Goal: Transaction & Acquisition: Purchase product/service

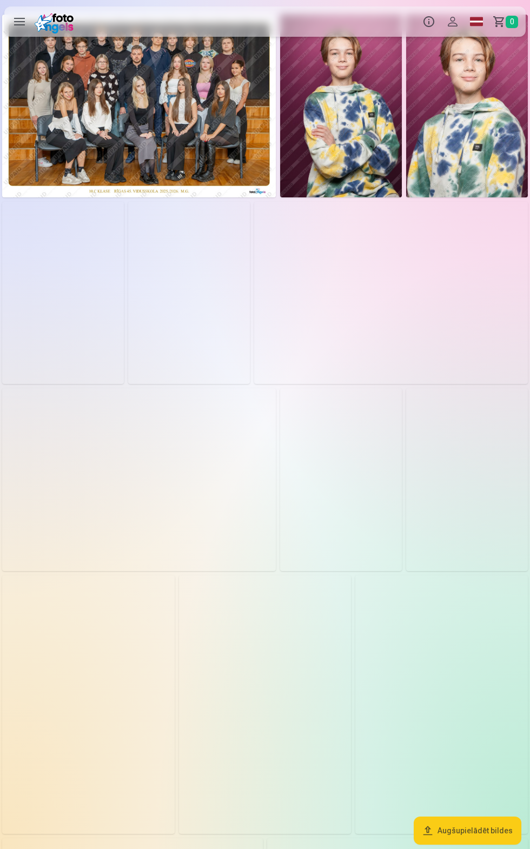
scroll to position [4, 0]
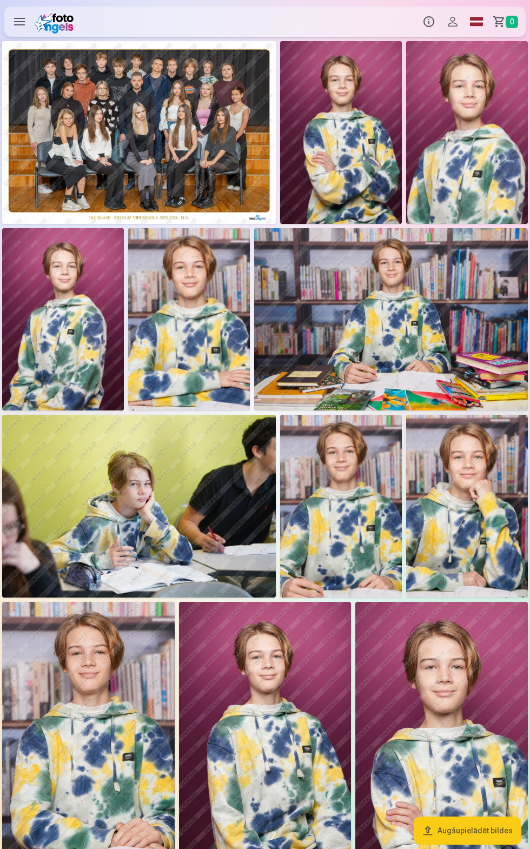
click at [450, 340] on img at bounding box center [391, 319] width 274 height 182
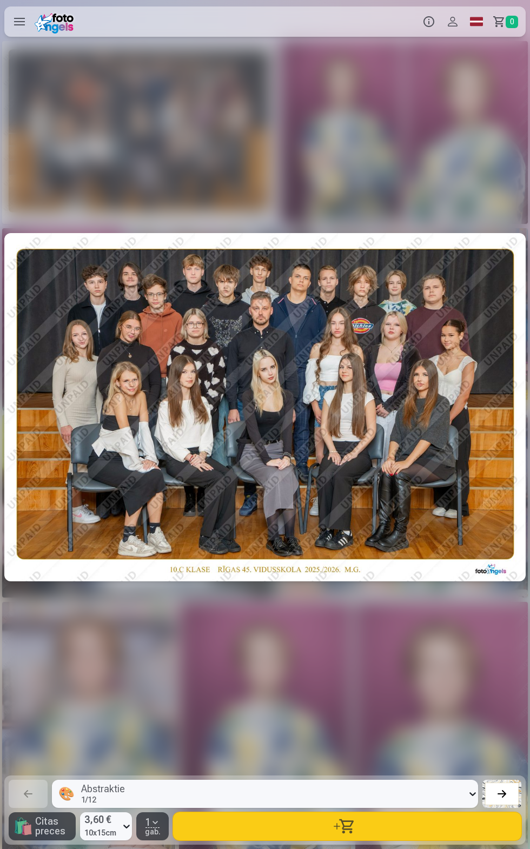
scroll to position [0, 2649]
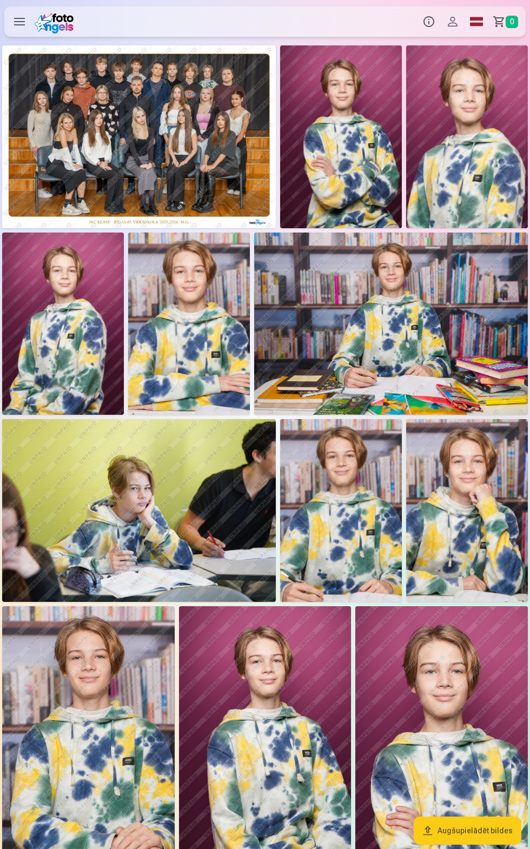
click at [22, 26] on label at bounding box center [19, 21] width 30 height 30
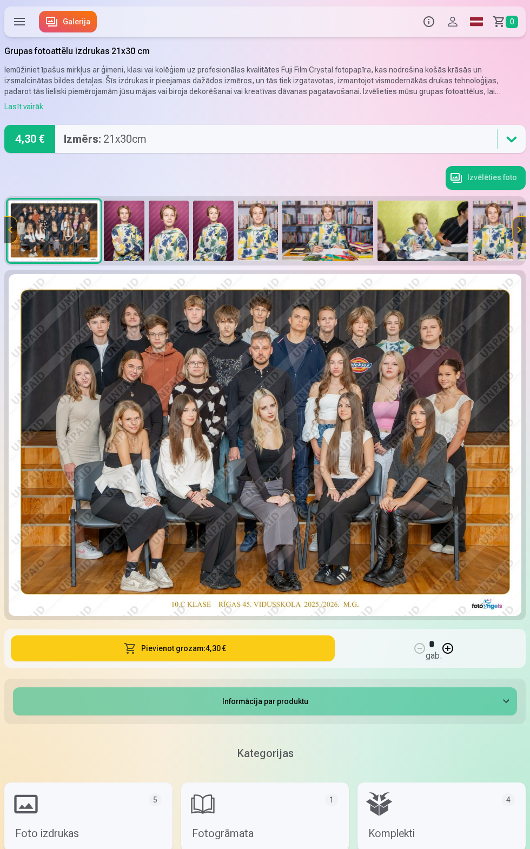
scroll to position [2, 0]
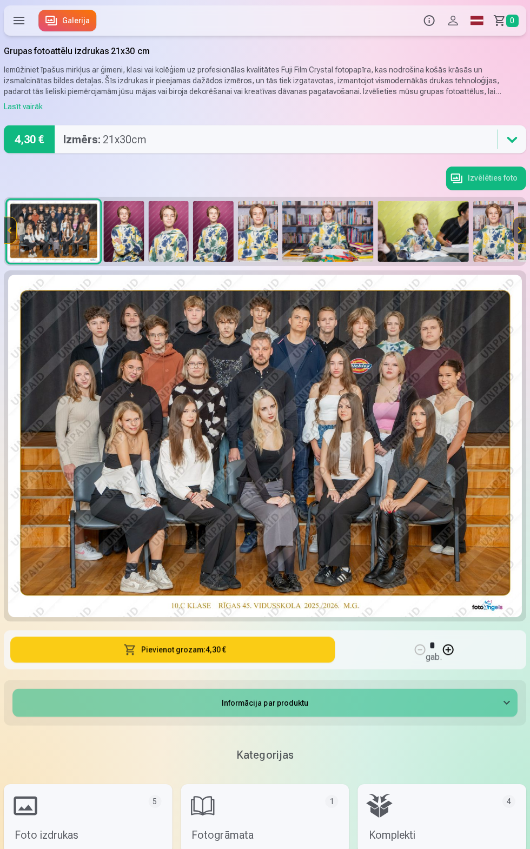
click at [289, 654] on button "Pievienot grozam : 4,30 €" at bounding box center [173, 649] width 324 height 26
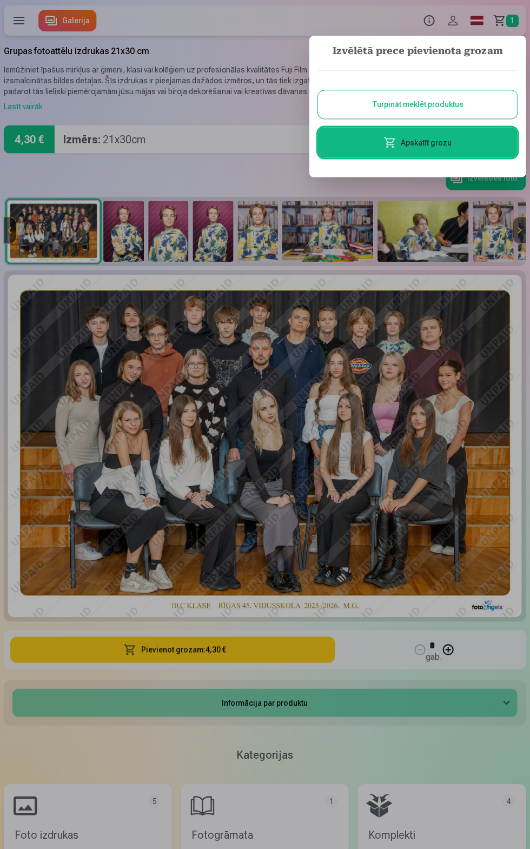
click at [417, 744] on div at bounding box center [265, 424] width 530 height 849
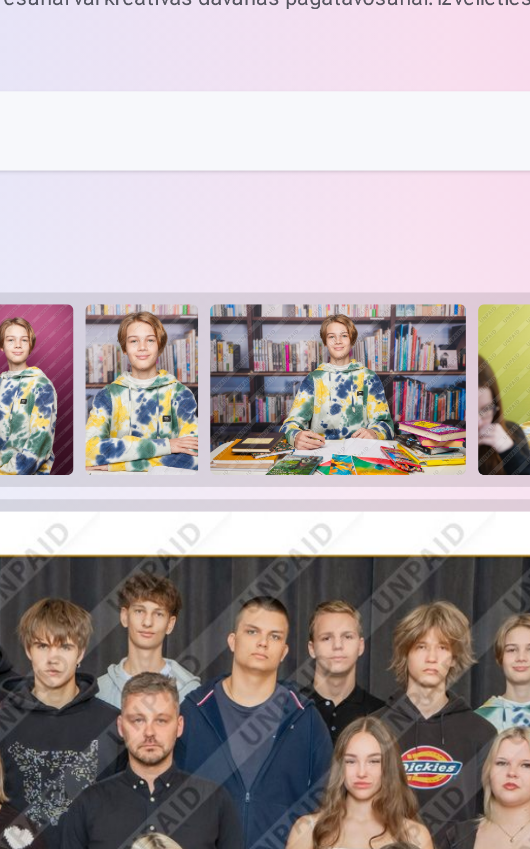
click at [360, 240] on img at bounding box center [327, 232] width 91 height 61
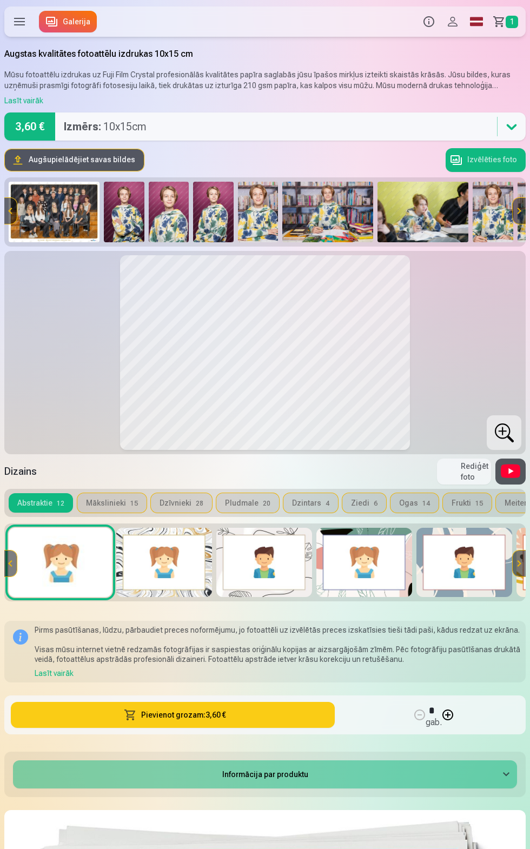
click at [280, 717] on button "Pievienot grozam : 3,60 €" at bounding box center [173, 715] width 324 height 26
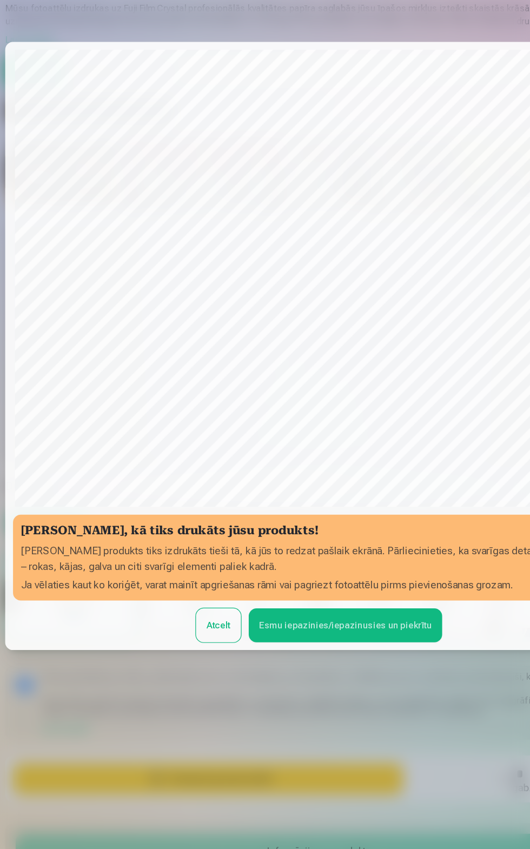
click at [331, 573] on button "Esmu iepazinies/iepazinusies un piekrītu" at bounding box center [287, 587] width 161 height 28
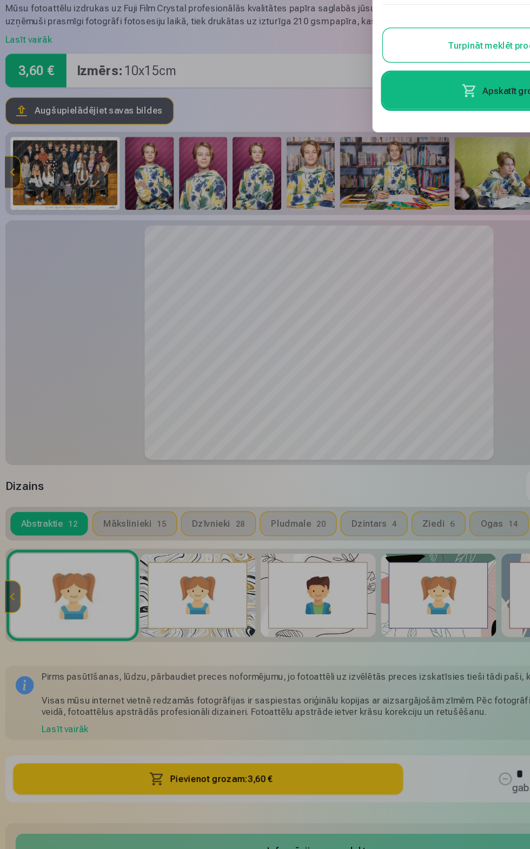
click at [43, 390] on div at bounding box center [265, 424] width 530 height 849
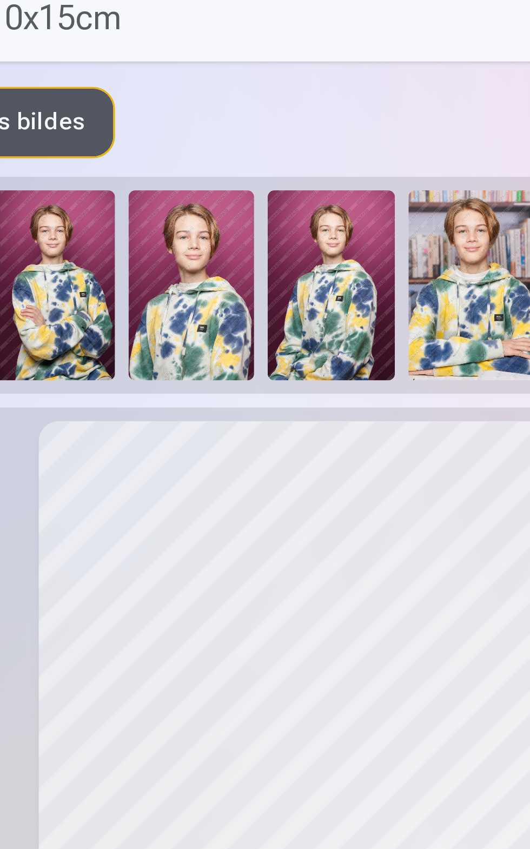
click at [131, 208] on img at bounding box center [124, 212] width 41 height 61
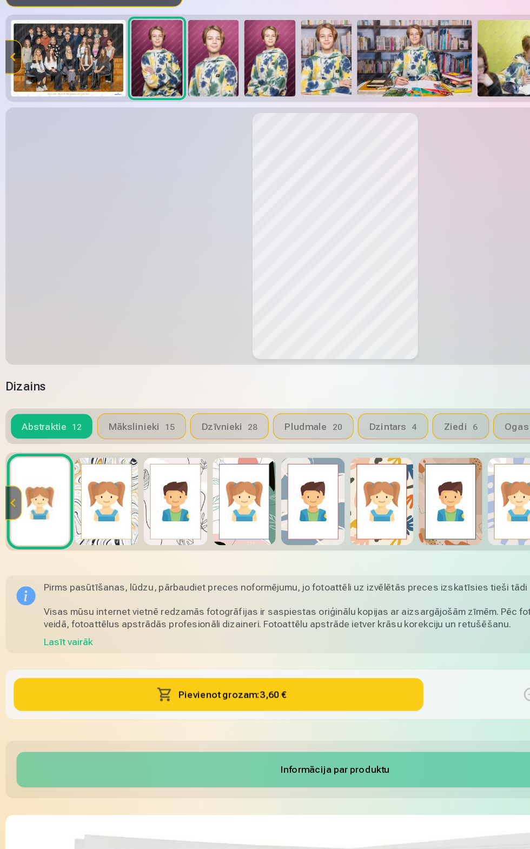
click at [132, 567] on img at bounding box center [139, 562] width 50 height 69
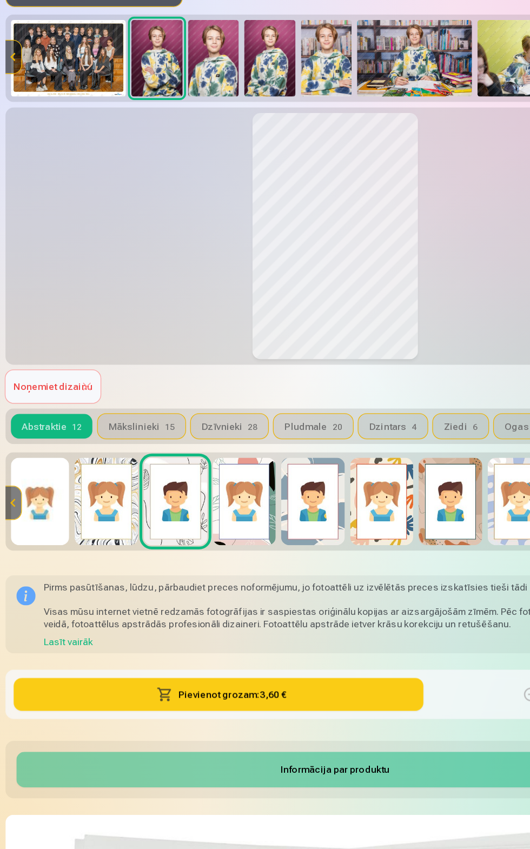
click at [31, 569] on img at bounding box center [32, 562] width 46 height 69
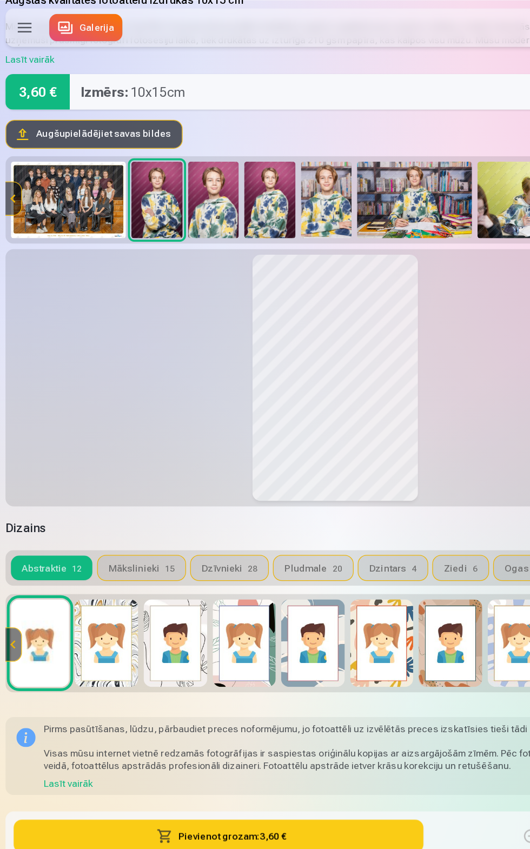
scroll to position [54, 0]
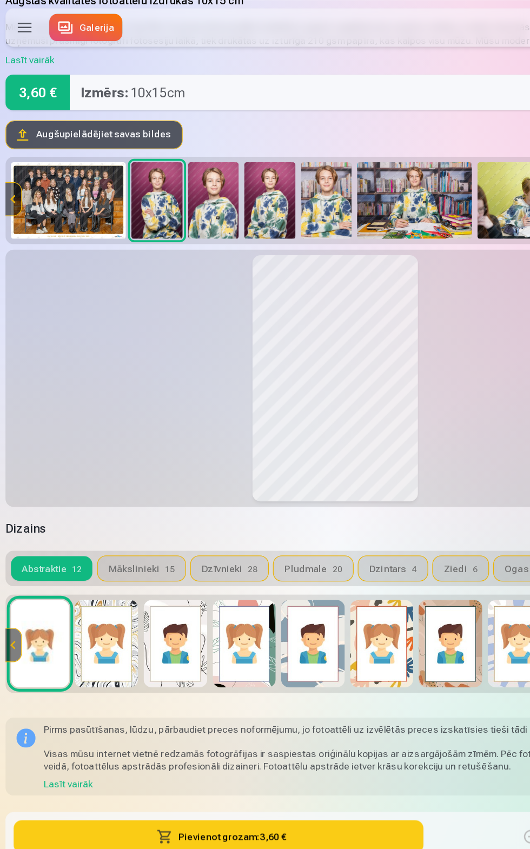
click at [288, 668] on button "Pievienot grozam : 3,60 €" at bounding box center [173, 661] width 324 height 26
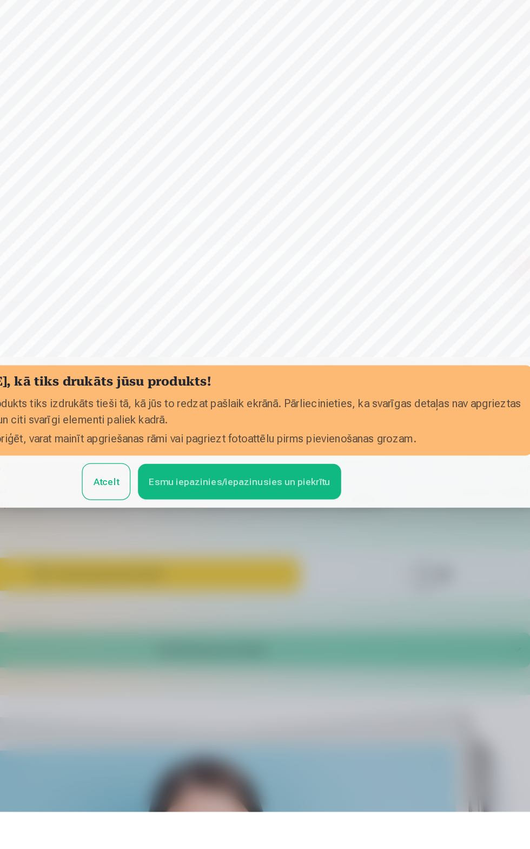
click at [335, 602] on button "Esmu iepazinies/iepazinusies un piekrītu" at bounding box center [287, 588] width 161 height 28
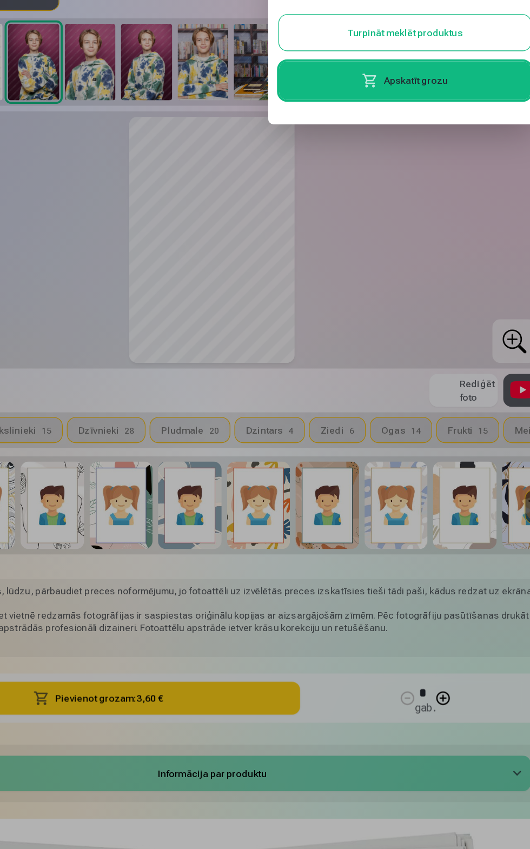
scroll to position [84, 0]
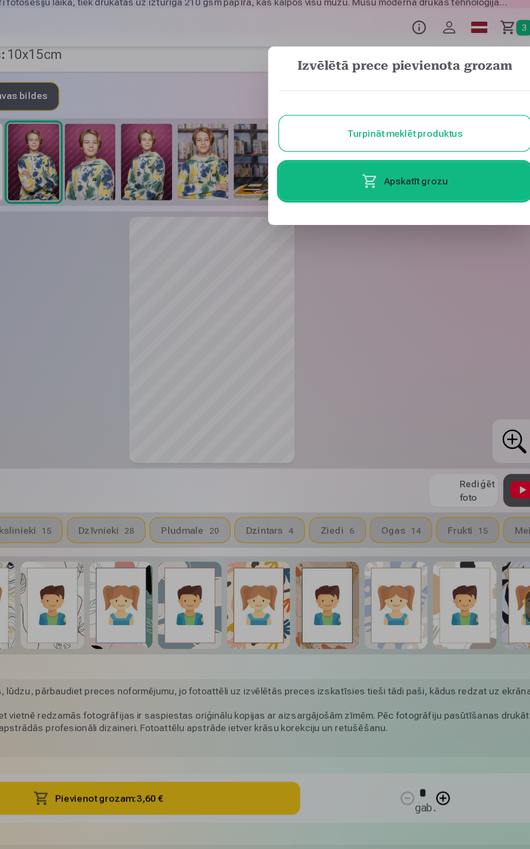
click at [428, 283] on div at bounding box center [265, 424] width 530 height 849
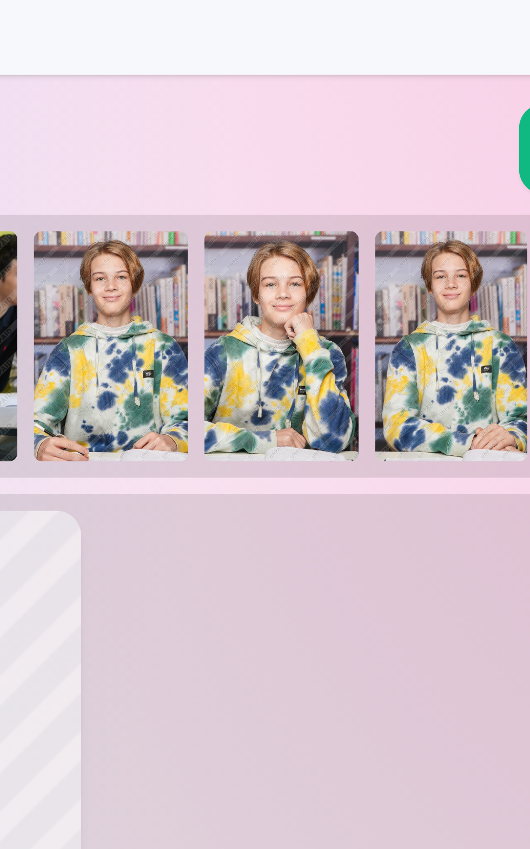
scroll to position [79, 0]
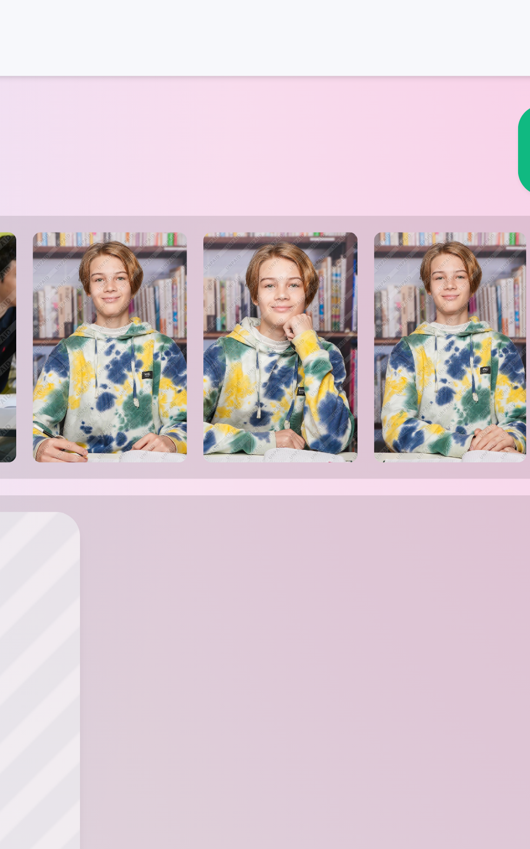
click at [388, 135] on img at bounding box center [383, 133] width 41 height 61
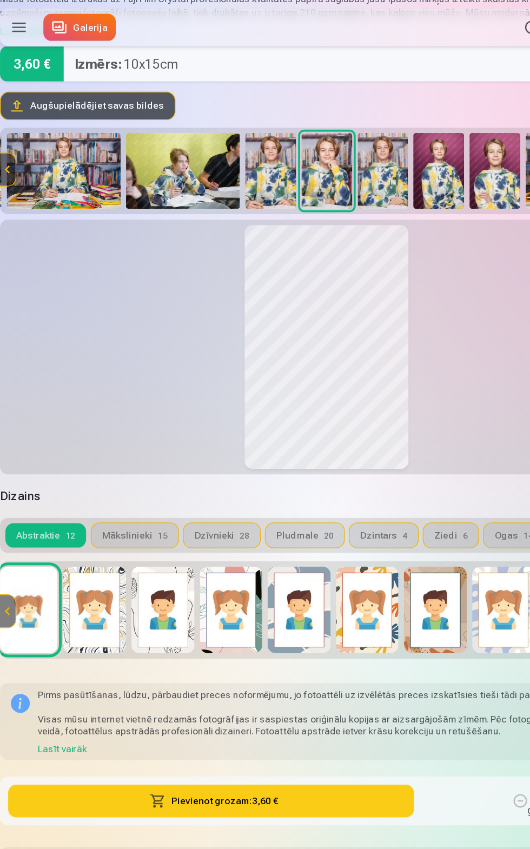
scroll to position [59, 0]
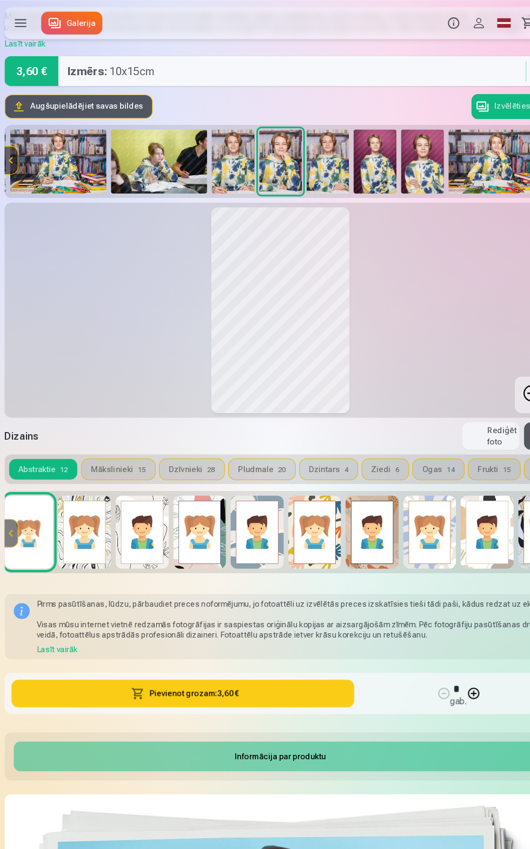
click at [291, 661] on button "Pievienot grozam : 3,60 €" at bounding box center [173, 655] width 324 height 26
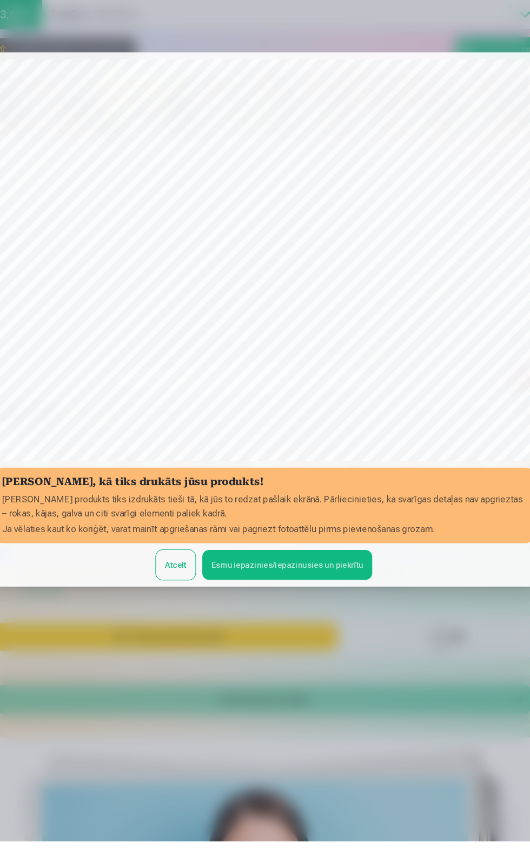
click at [340, 602] on button "Esmu iepazinies/iepazinusies un piekrītu" at bounding box center [287, 588] width 161 height 28
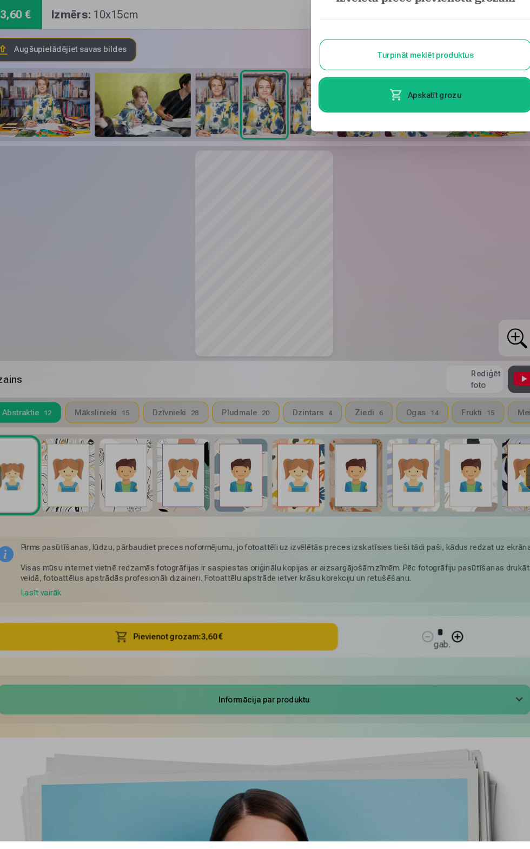
click at [417, 329] on div at bounding box center [265, 424] width 530 height 849
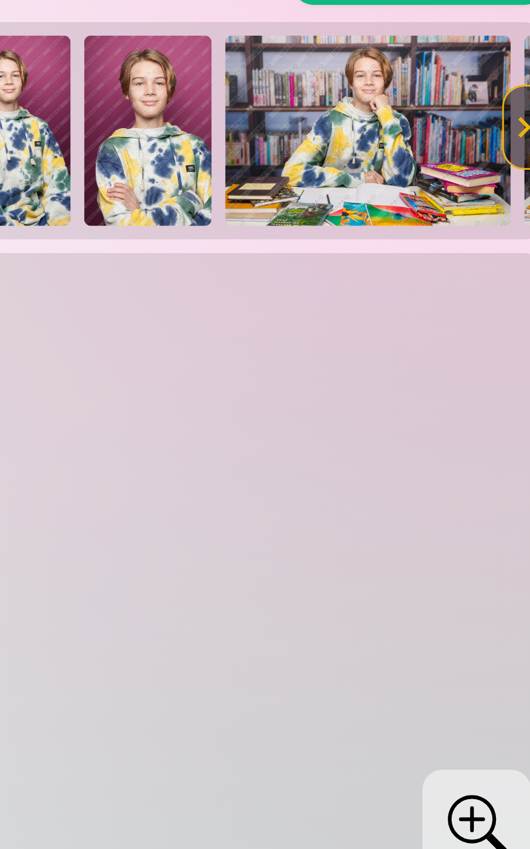
scroll to position [0, 0]
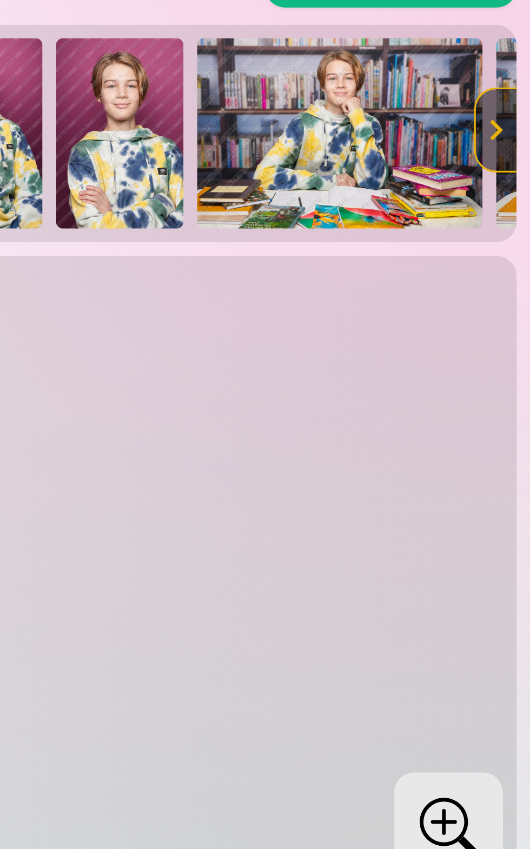
click at [512, 208] on div at bounding box center [512, 211] width 25 height 61
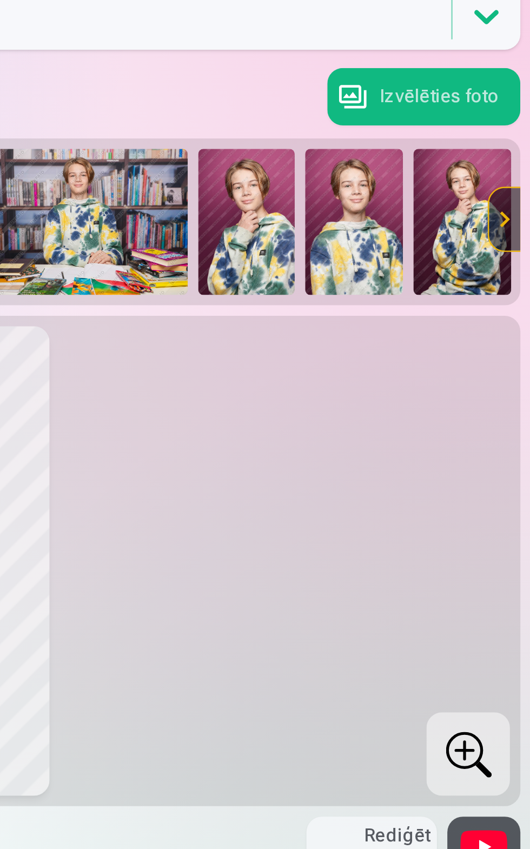
click at [422, 217] on img at bounding box center [412, 212] width 41 height 61
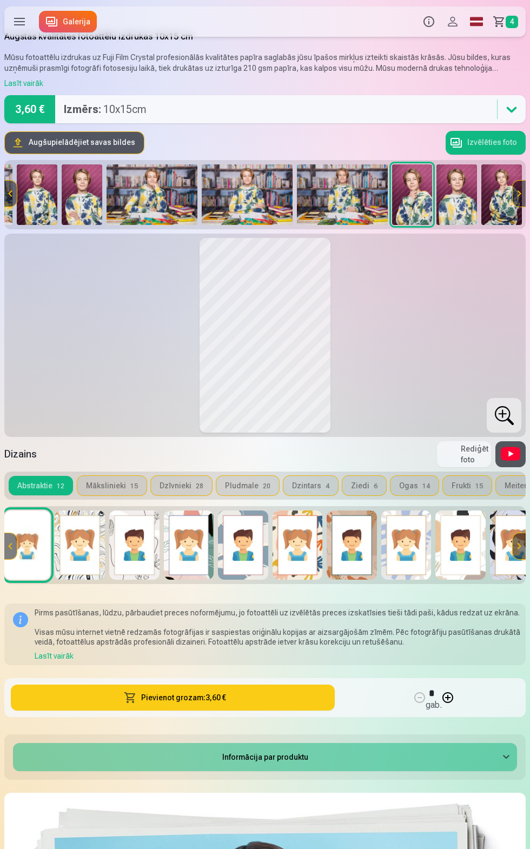
scroll to position [15, 0]
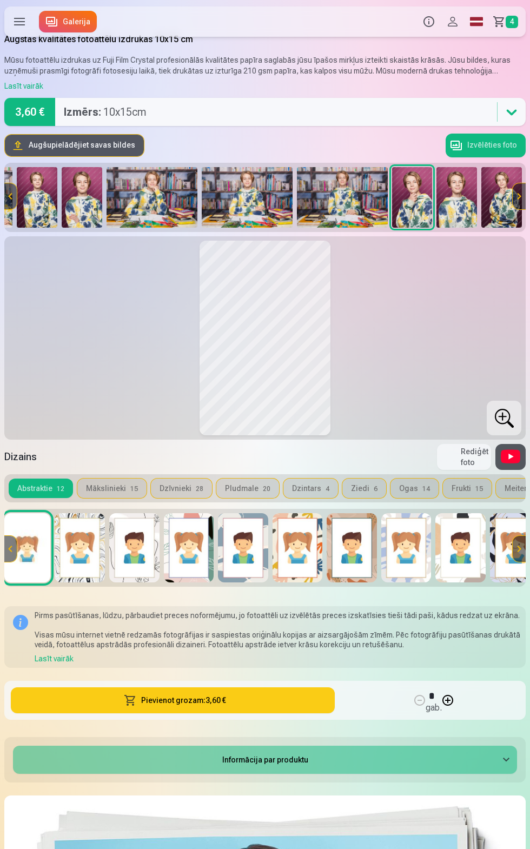
click at [296, 706] on button "Pievienot grozam : 3,60 €" at bounding box center [173, 700] width 324 height 26
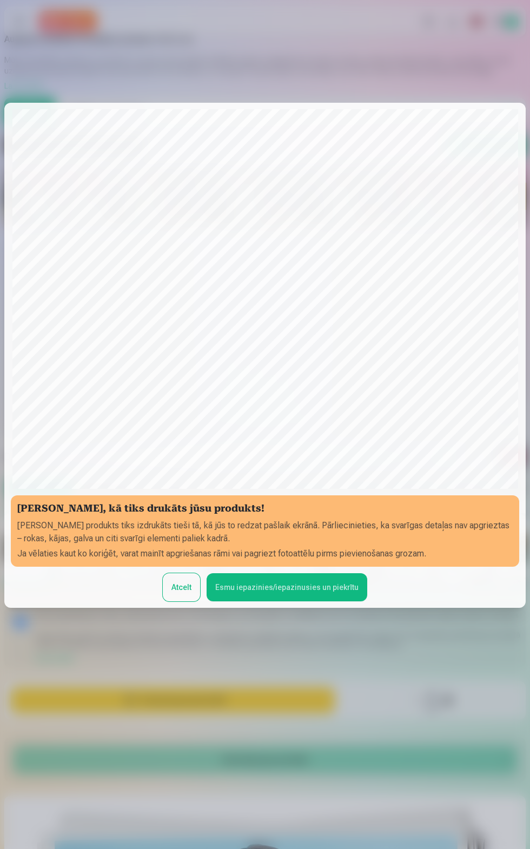
scroll to position [215, 0]
click at [324, 573] on button "Esmu iepazinies/iepazinusies un piekrītu" at bounding box center [287, 587] width 161 height 28
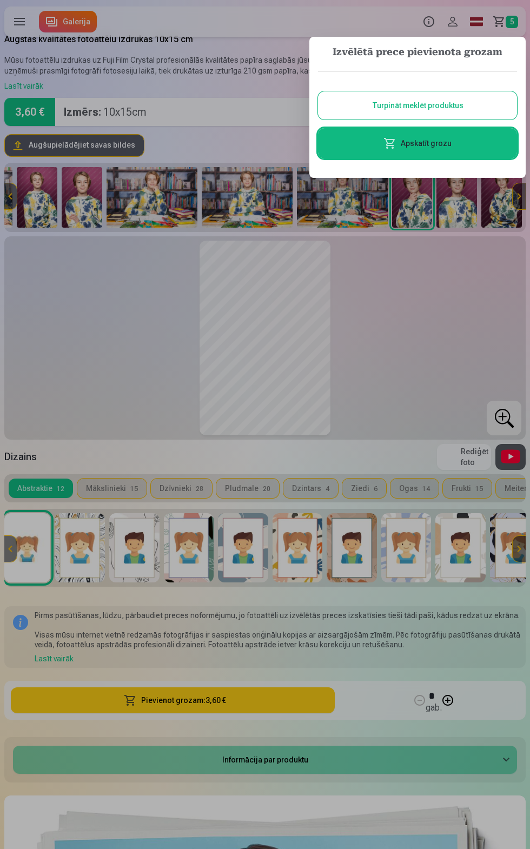
click at [427, 316] on div at bounding box center [265, 424] width 530 height 849
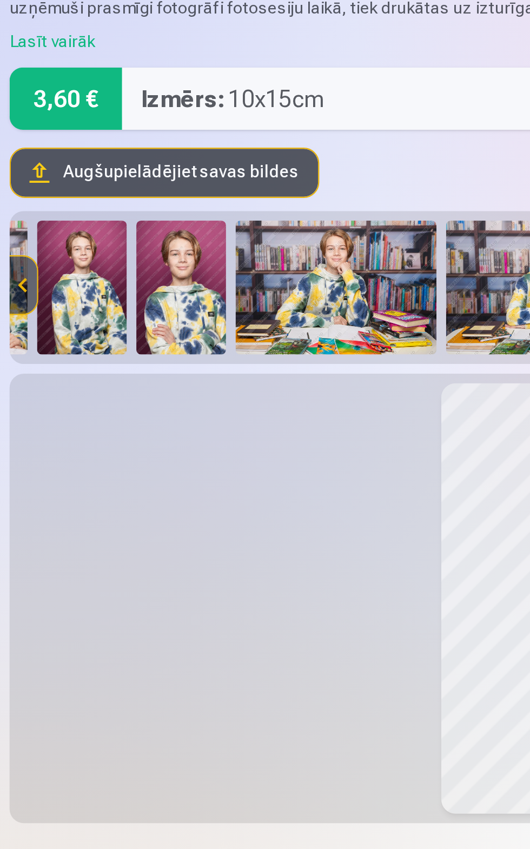
scroll to position [9, 0]
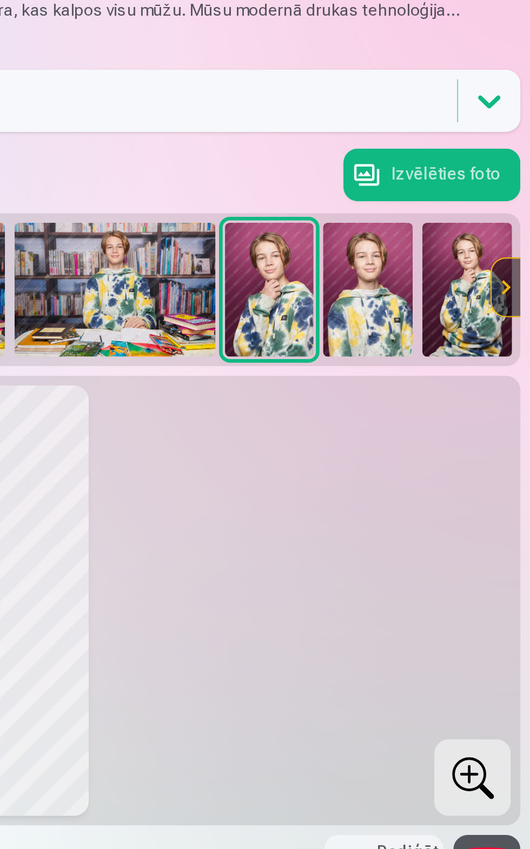
click at [495, 149] on button "Izvēlēties foto" at bounding box center [485, 151] width 80 height 24
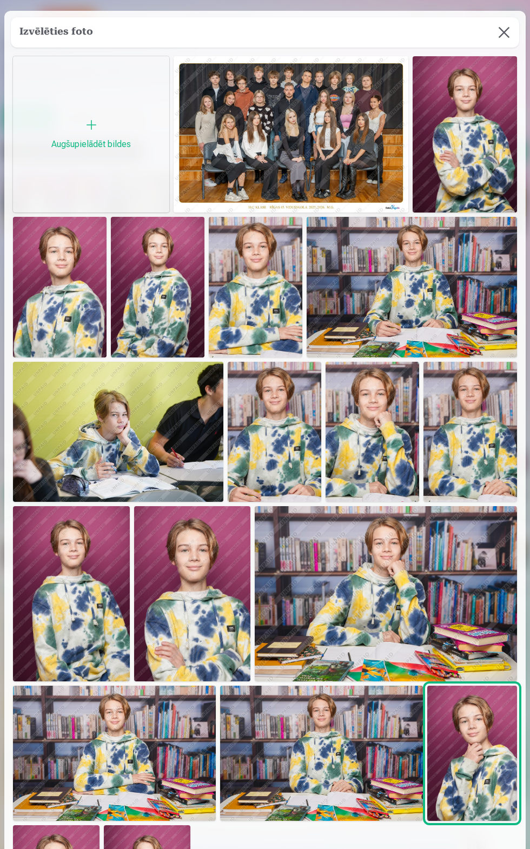
click at [507, 48] on button at bounding box center [504, 32] width 30 height 30
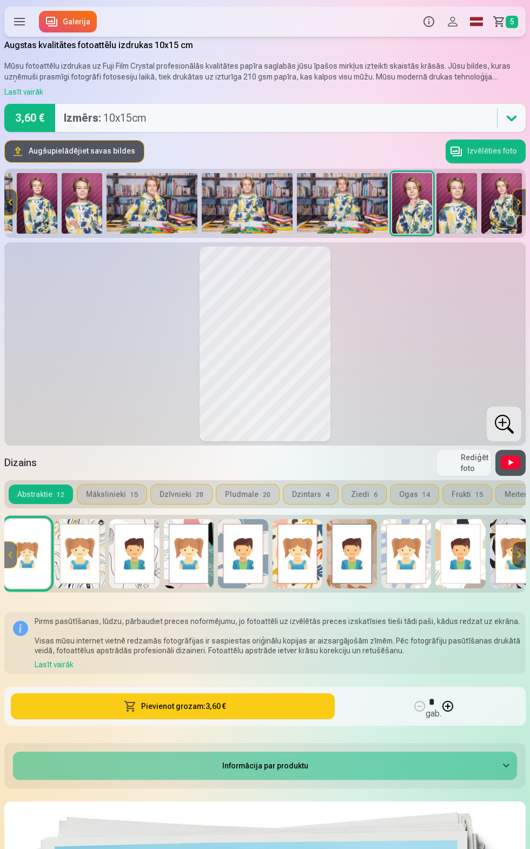
click at [511, 22] on span "5" at bounding box center [512, 22] width 12 height 12
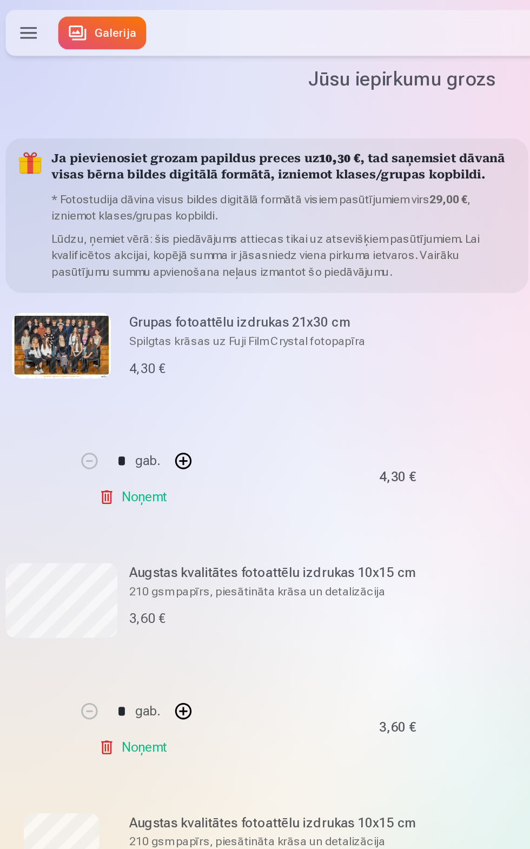
click at [72, 18] on link "Galerija" at bounding box center [68, 22] width 58 height 22
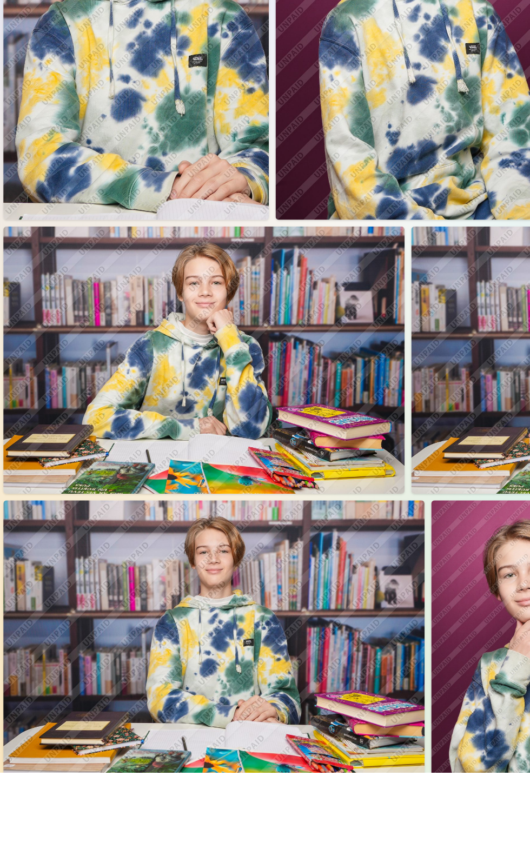
scroll to position [376, 0]
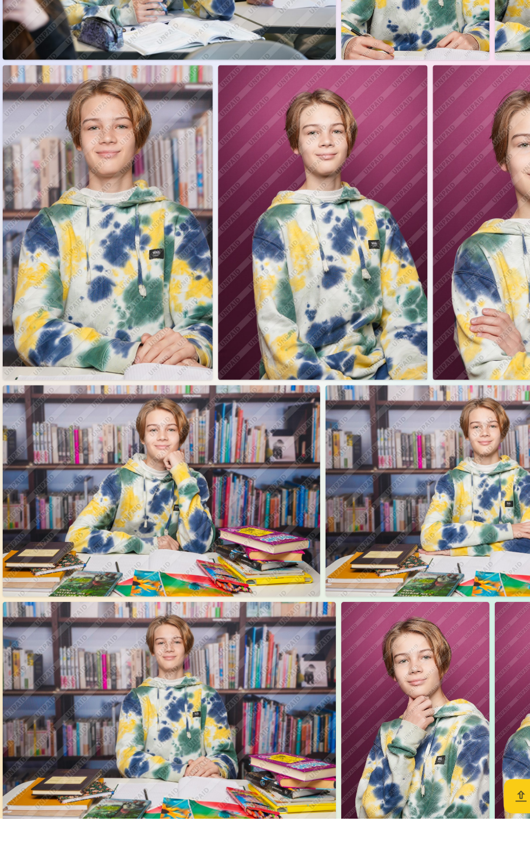
click at [183, 770] on img at bounding box center [139, 762] width 274 height 182
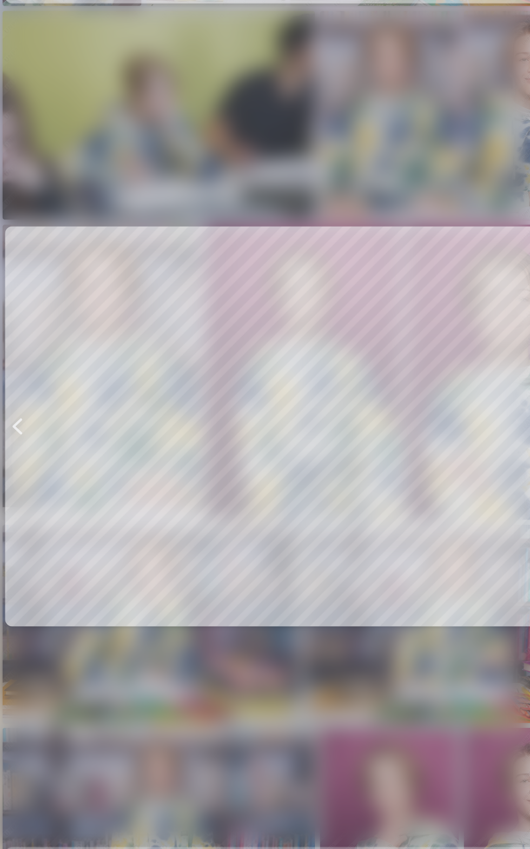
scroll to position [376, 0]
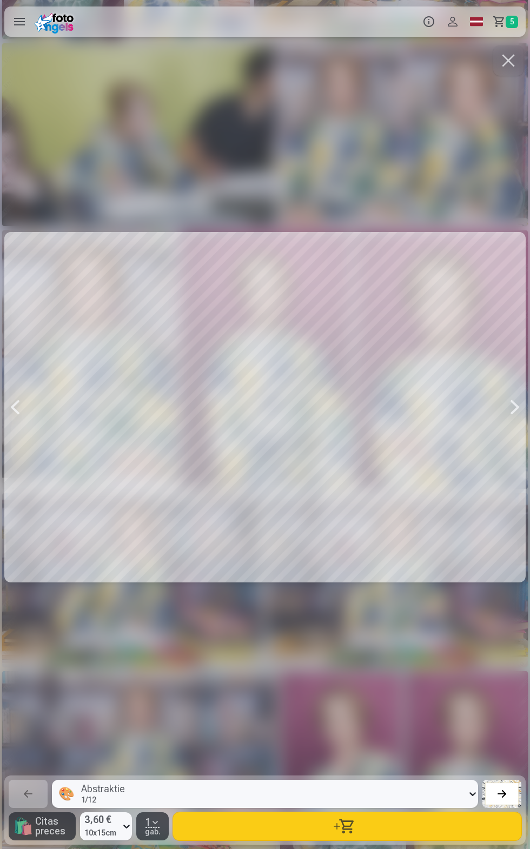
click at [353, 840] on button "button" at bounding box center [347, 826] width 348 height 28
click at [509, 58] on button "button" at bounding box center [508, 60] width 30 height 30
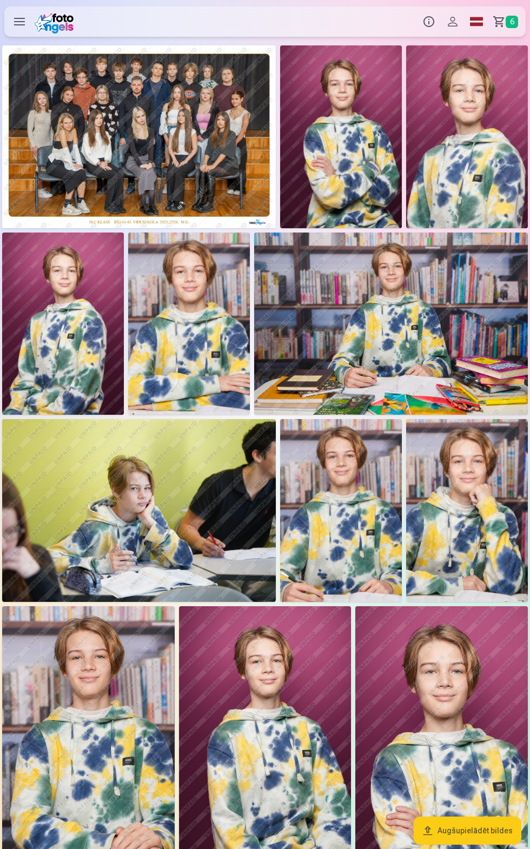
click at [480, 135] on img at bounding box center [467, 136] width 122 height 183
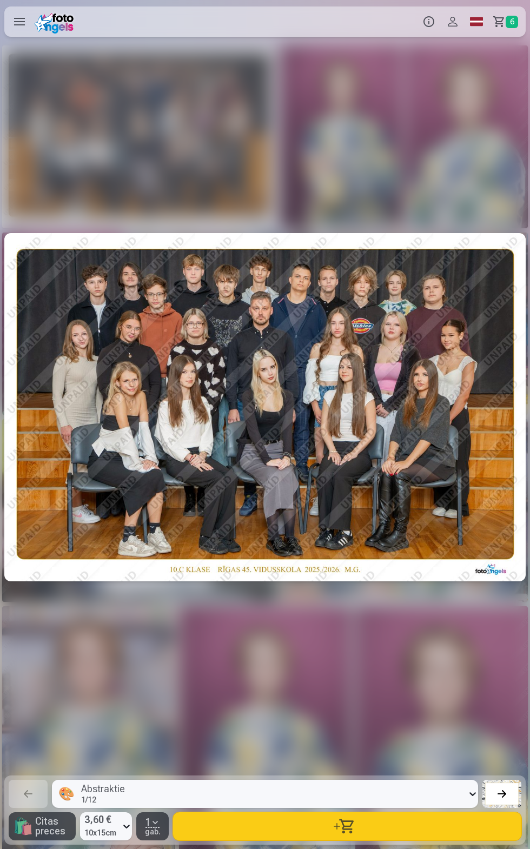
scroll to position [0, 1060]
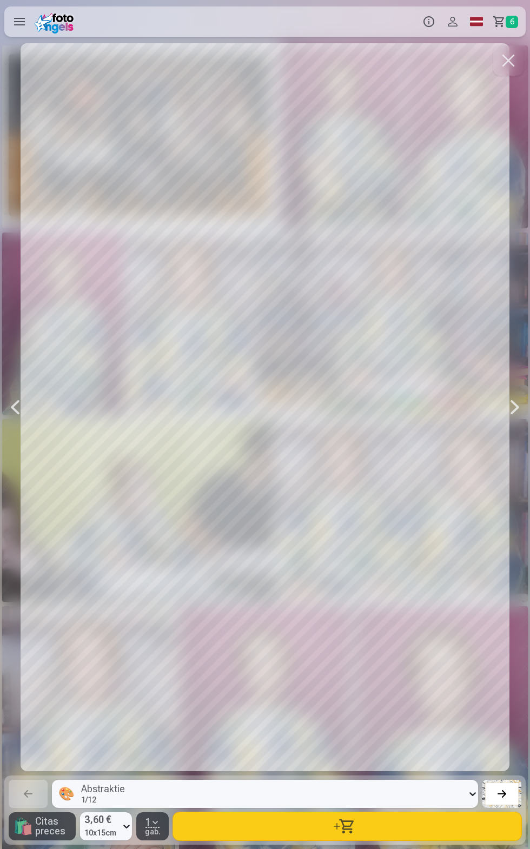
click at [388, 832] on button "button" at bounding box center [347, 826] width 348 height 28
click at [511, 62] on button "button" at bounding box center [508, 60] width 30 height 30
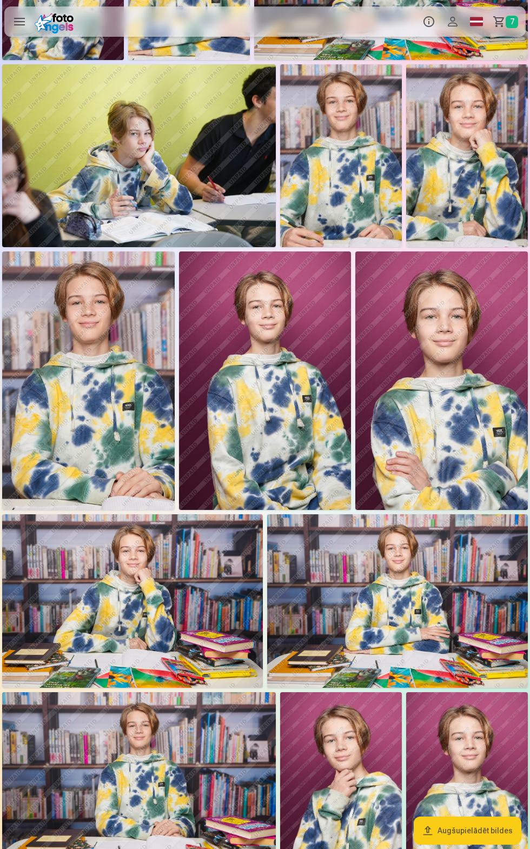
scroll to position [329, 0]
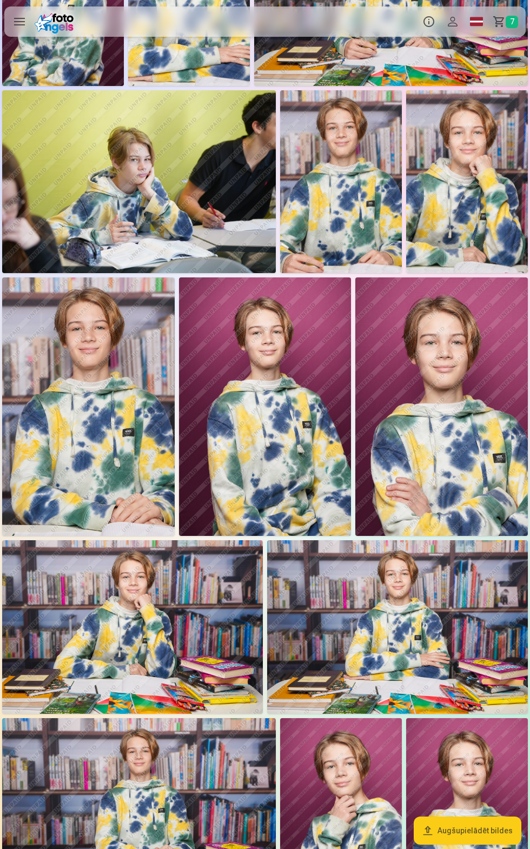
click at [178, 654] on img at bounding box center [132, 627] width 261 height 174
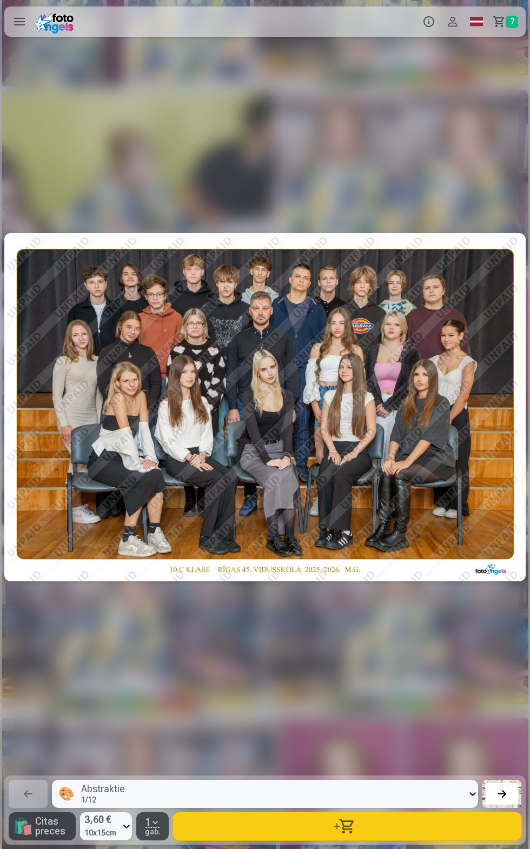
scroll to position [0, 6358]
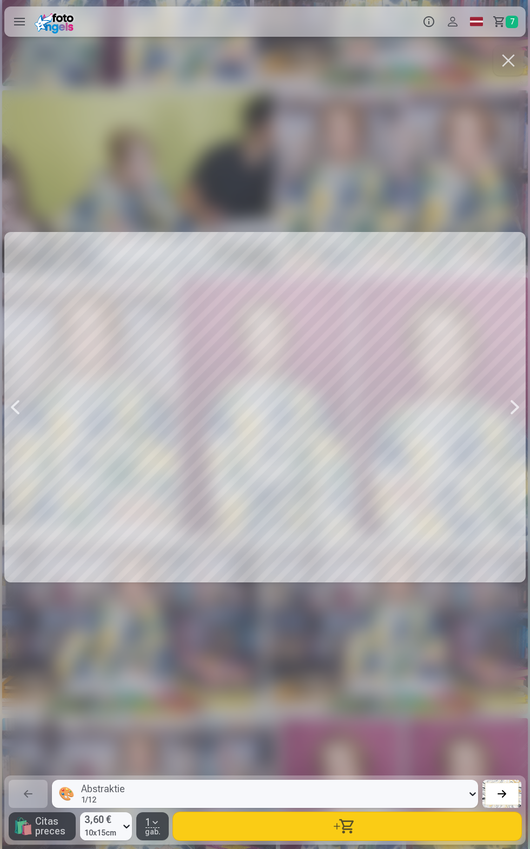
click at [390, 840] on button "button" at bounding box center [347, 826] width 348 height 28
click at [510, 24] on span "8" at bounding box center [512, 22] width 12 height 12
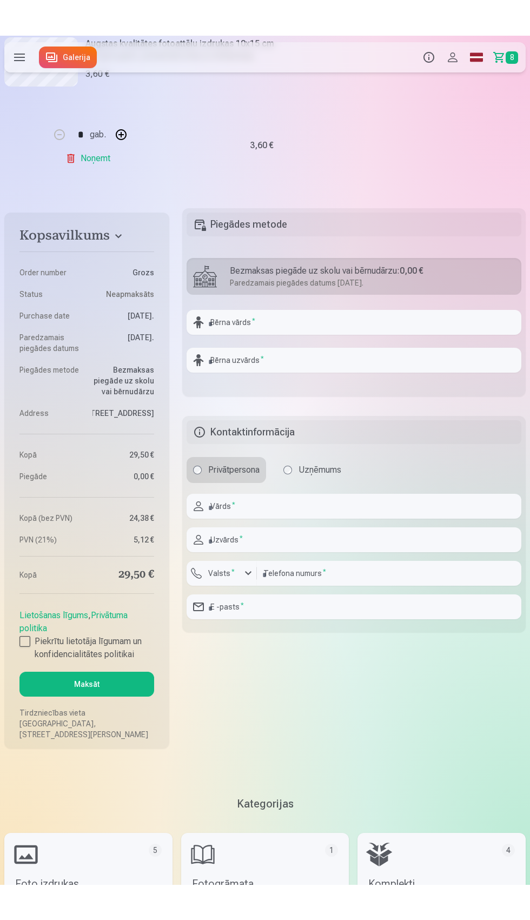
scroll to position [1344, 0]
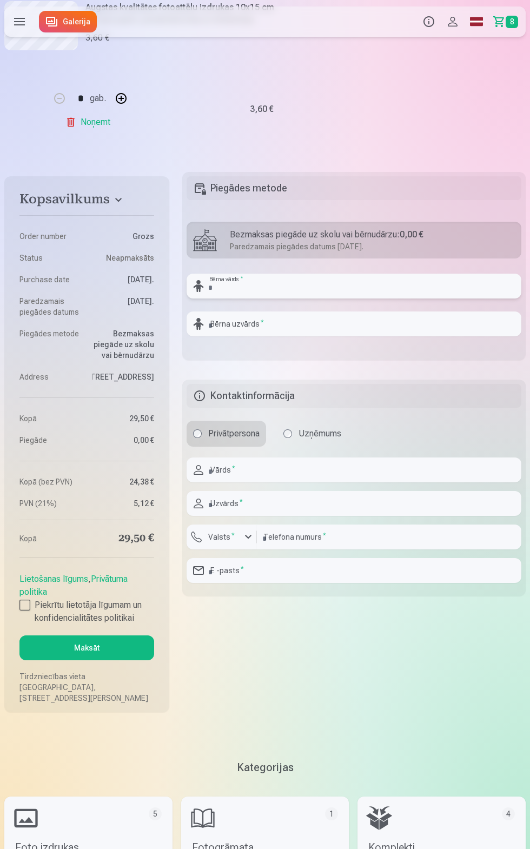
click at [350, 288] on input "text" at bounding box center [354, 286] width 335 height 25
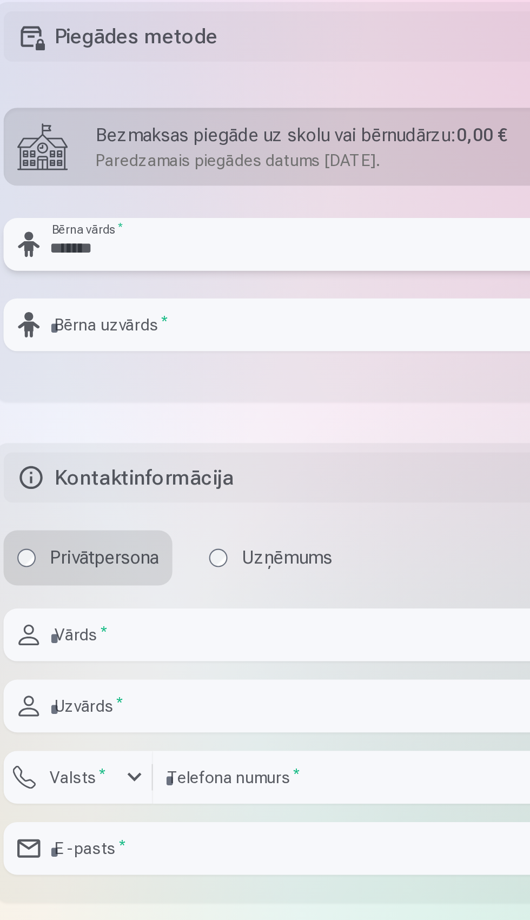
type input "*******"
click at [317, 320] on input "text" at bounding box center [354, 323] width 335 height 25
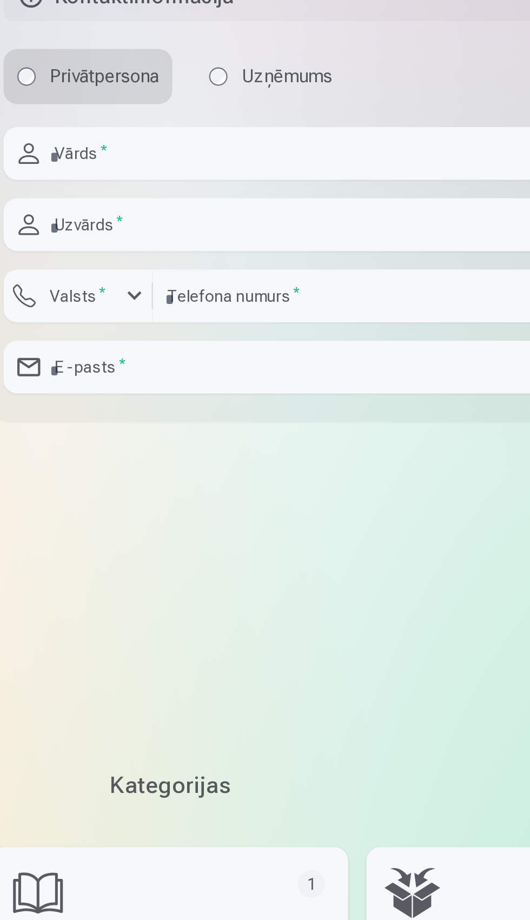
type input "*******"
click at [362, 471] on input "text" at bounding box center [354, 469] width 335 height 25
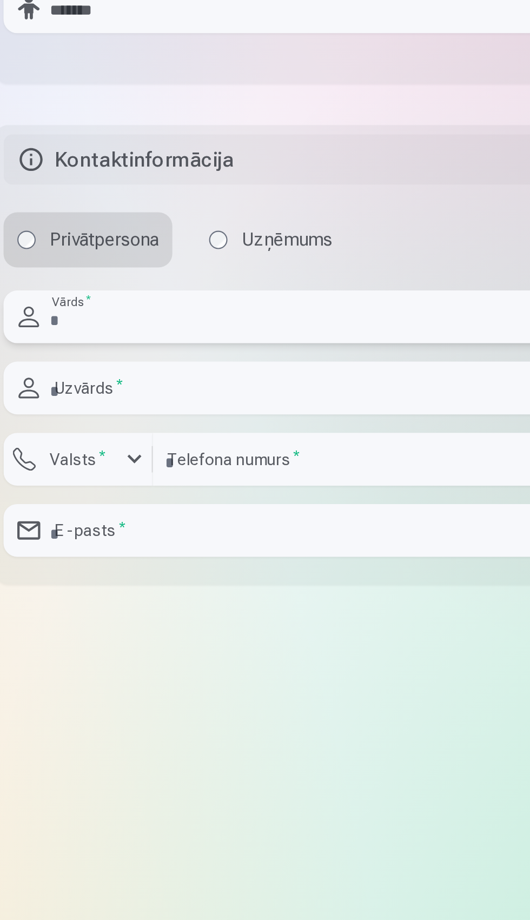
type input "*******"
type input "******"
type input "********"
type input "**********"
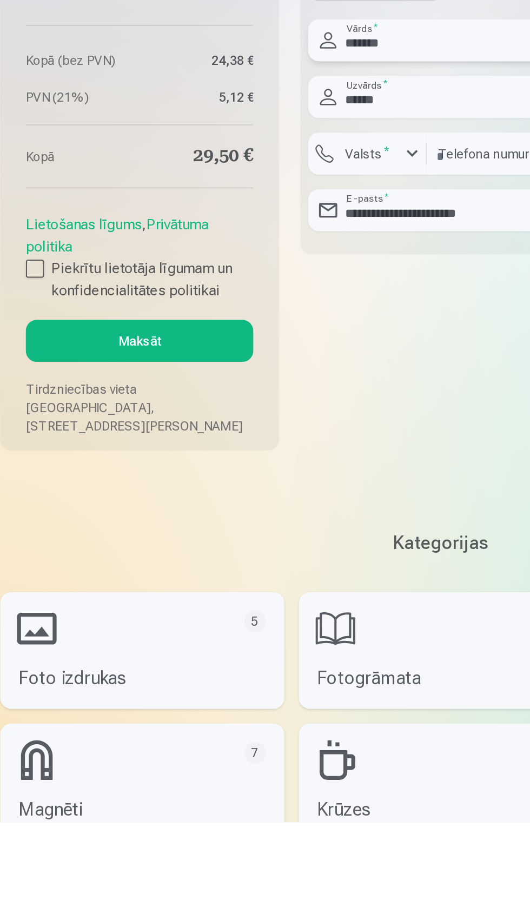
scroll to position [1357, 0]
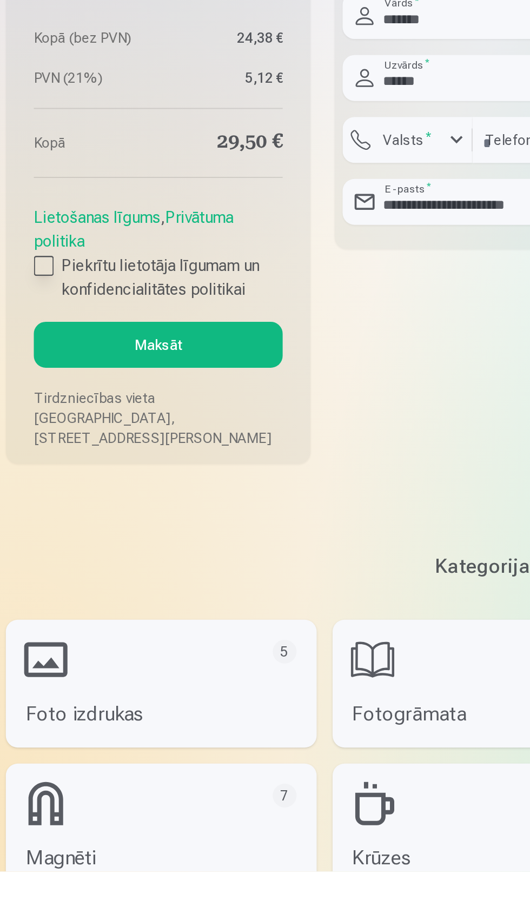
click at [25, 609] on label "Piekrītu lietotāja līgumam un konfidencialitātes politikai" at bounding box center [86, 599] width 135 height 26
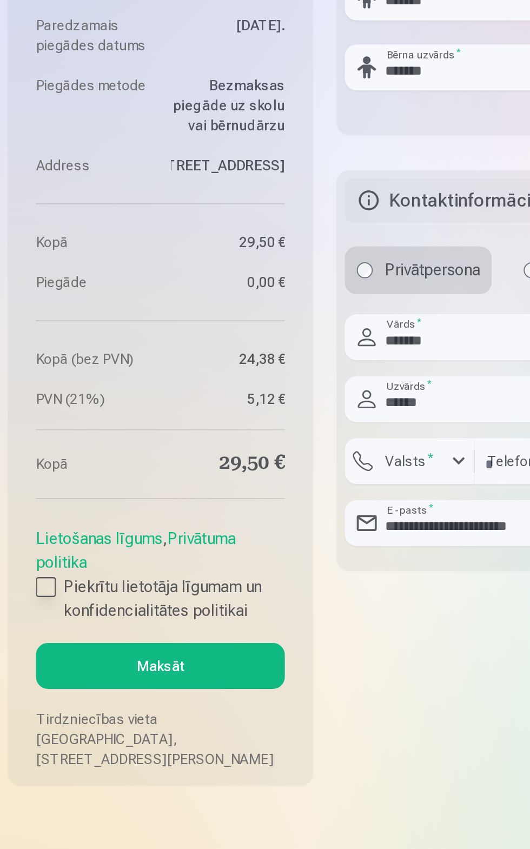
scroll to position [1394, 0]
click at [128, 609] on button "Maksāt" at bounding box center [86, 598] width 135 height 25
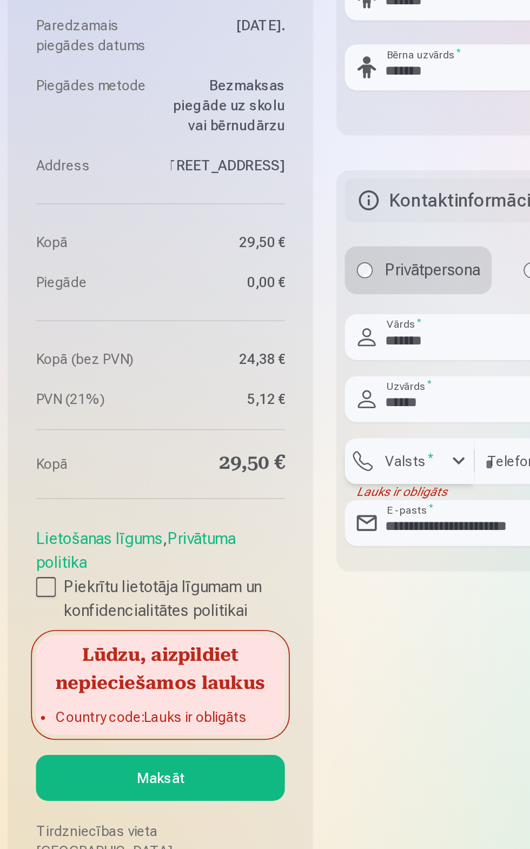
click at [235, 487] on label "Valsts *" at bounding box center [221, 487] width 35 height 11
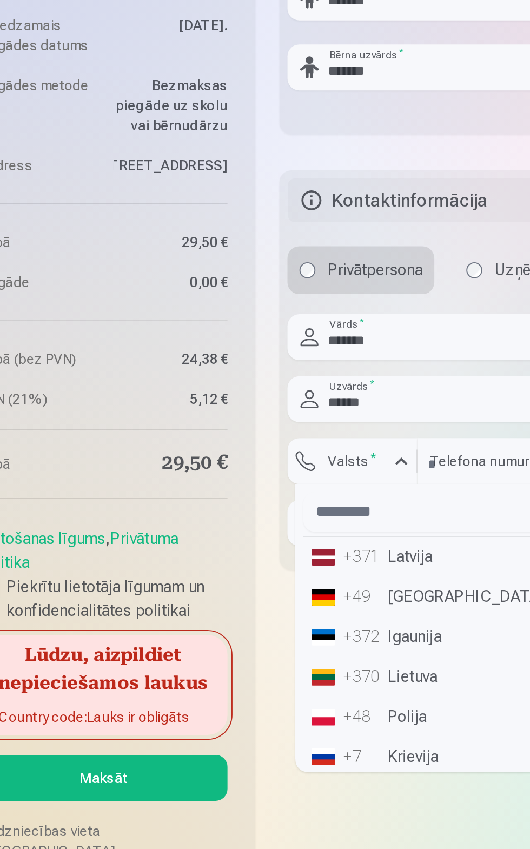
click at [265, 540] on li "+371 Latvija" at bounding box center [262, 539] width 135 height 22
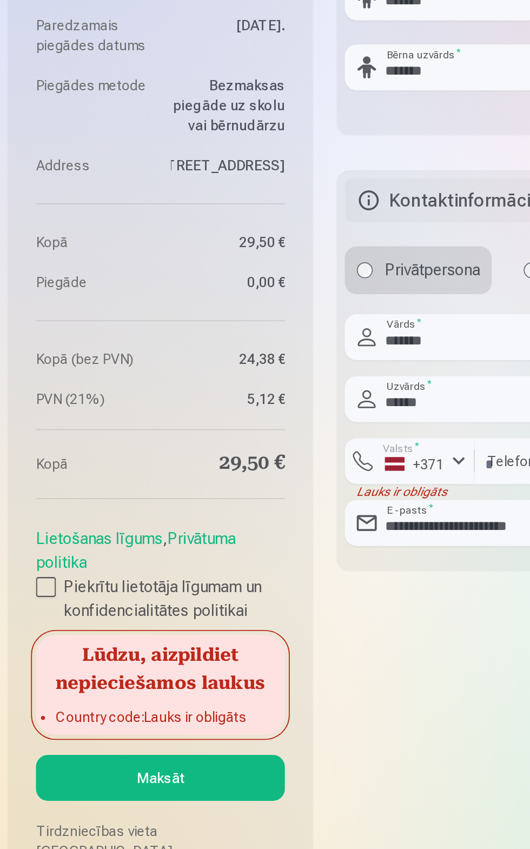
click at [121, 671] on button "Maksāt" at bounding box center [86, 658] width 135 height 25
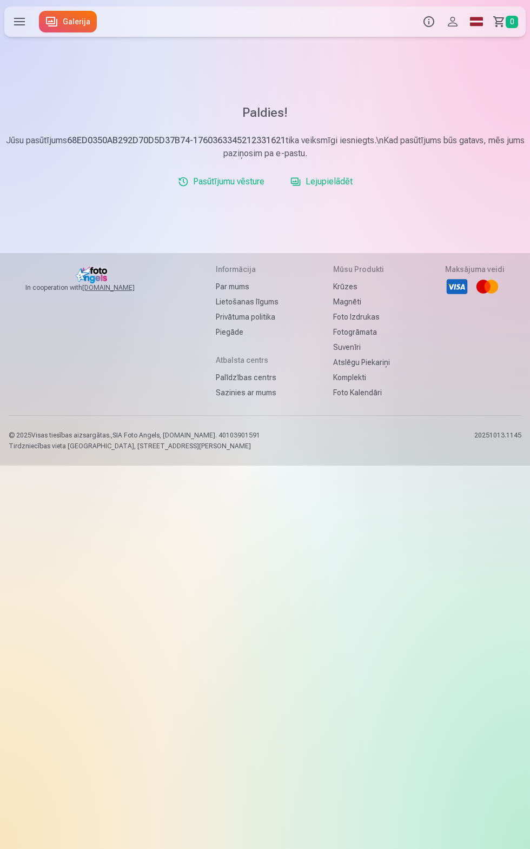
click at [73, 23] on link "Galerija" at bounding box center [68, 22] width 58 height 22
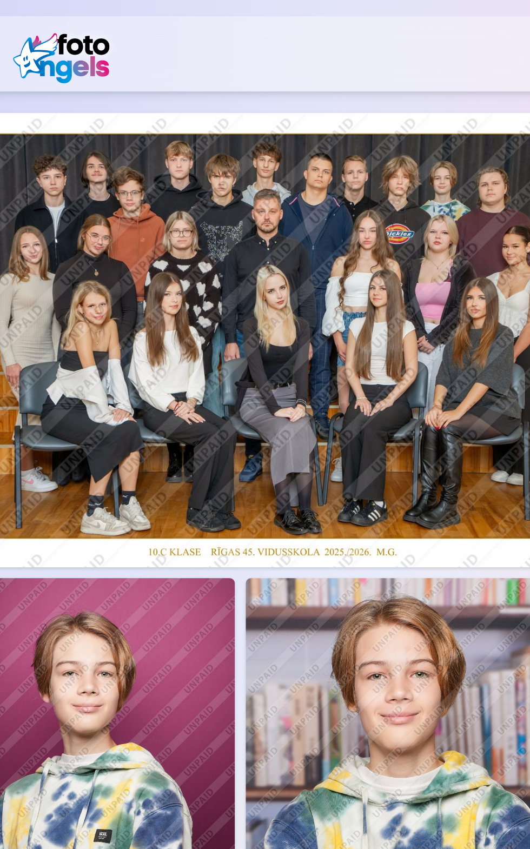
click at [160, 166] on img at bounding box center [139, 136] width 274 height 183
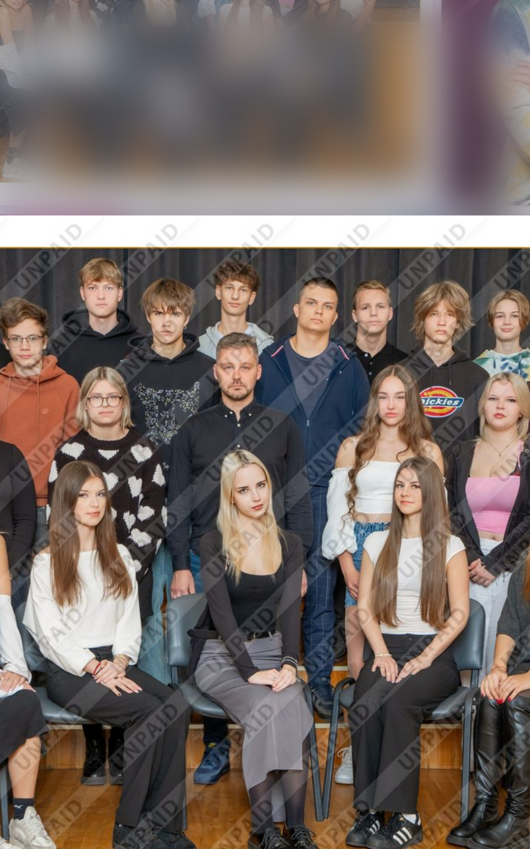
scroll to position [0, 84]
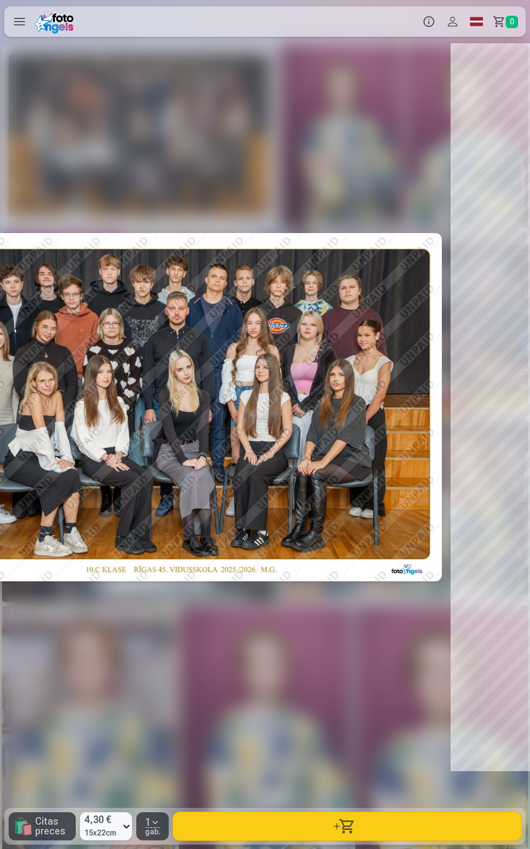
click at [315, 521] on div at bounding box center [181, 407] width 521 height 728
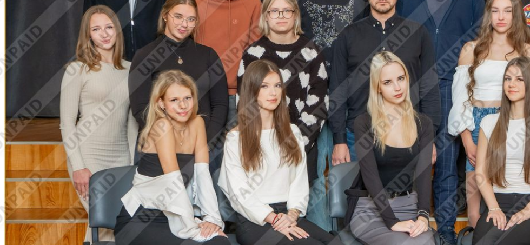
scroll to position [30, 0]
